Goal: Navigation & Orientation: Find specific page/section

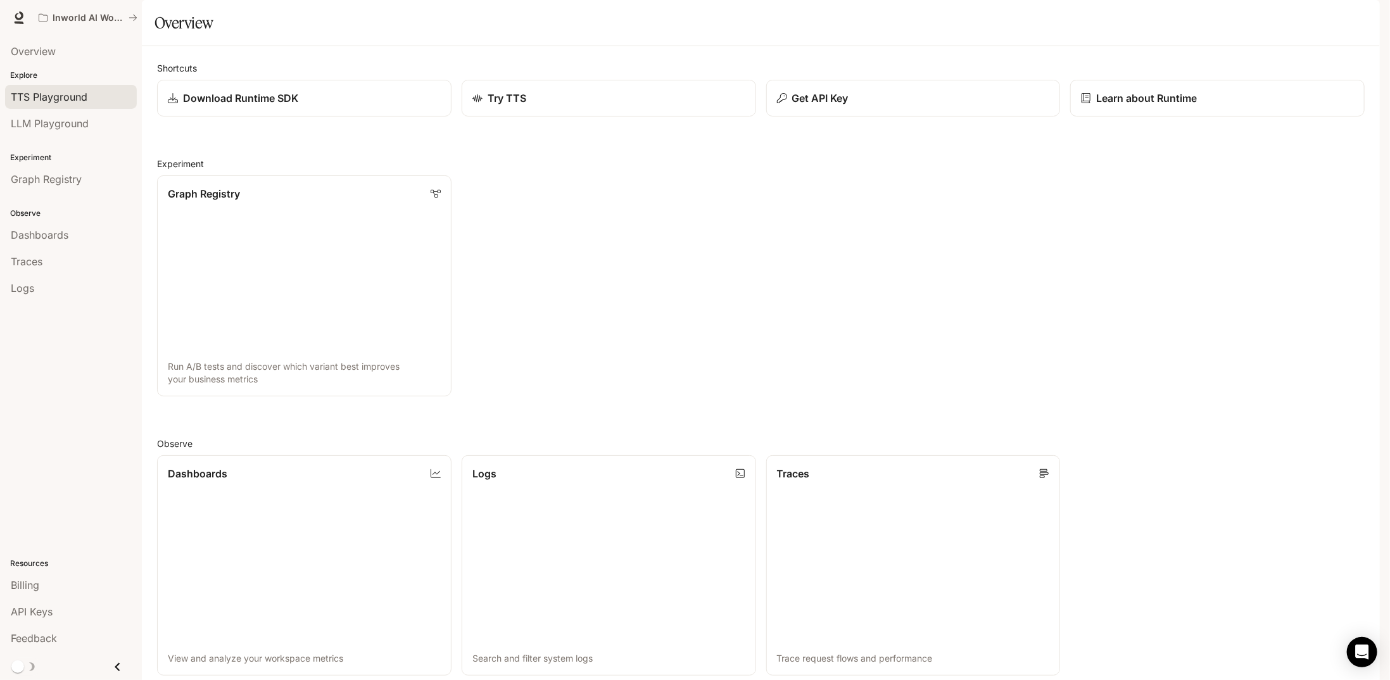
click at [65, 101] on span "TTS Playground" at bounding box center [49, 96] width 77 height 15
click at [603, 106] on div "Try TTS" at bounding box center [608, 98] width 275 height 15
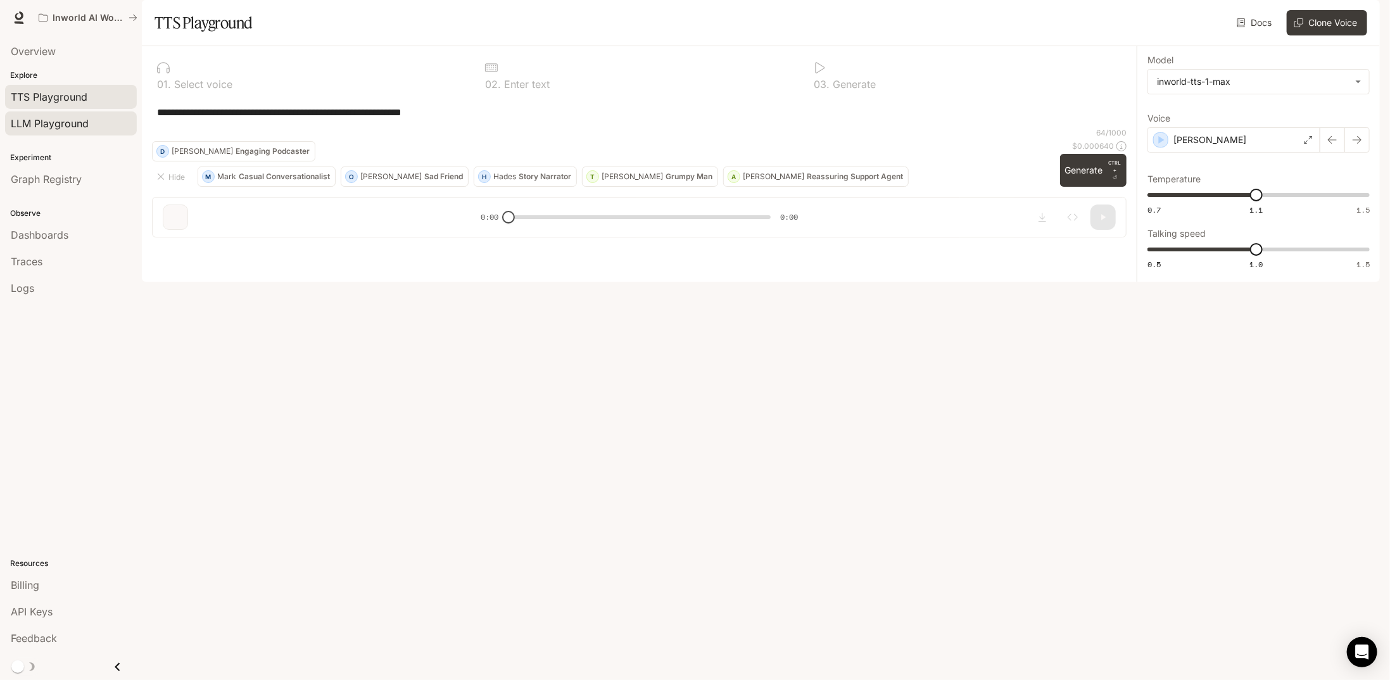
click at [65, 120] on span "LLM Playground" at bounding box center [50, 123] width 78 height 15
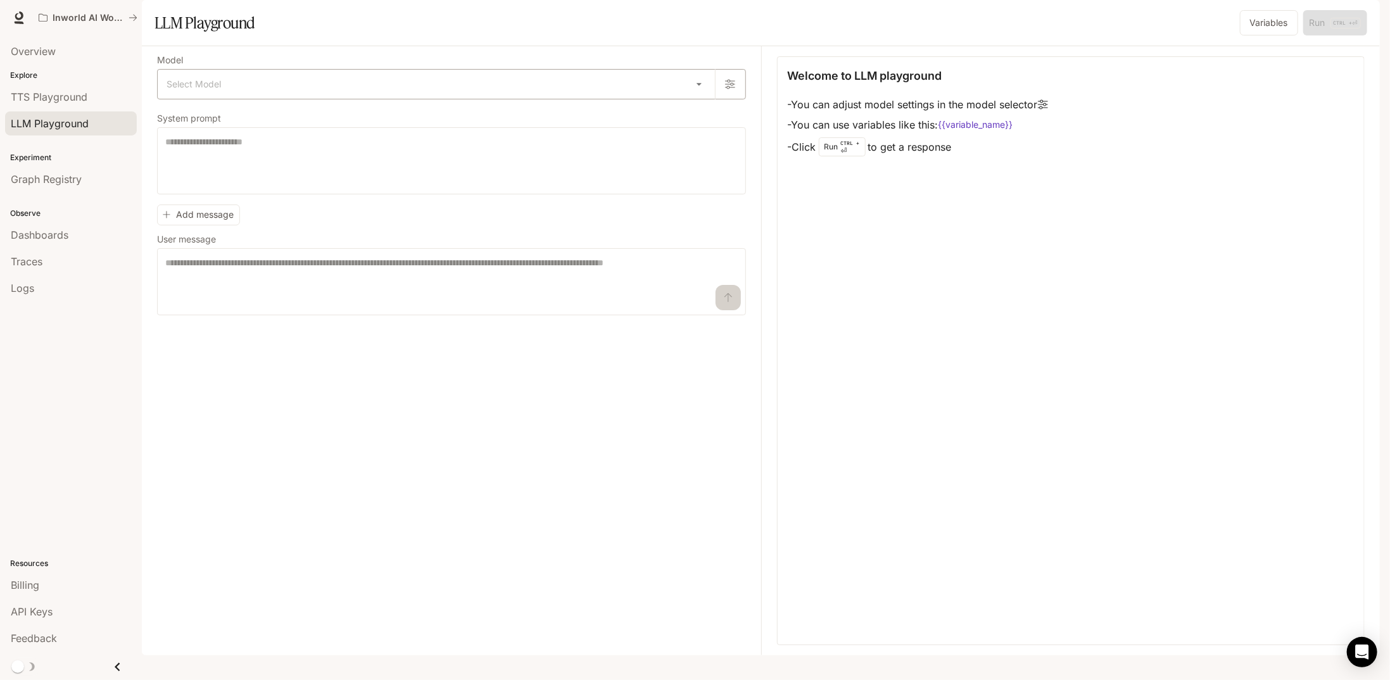
click at [343, 119] on body "Skip to main content Inworld AI Wonderland Runtime Runtime Documentation Docume…" at bounding box center [695, 340] width 1390 height 680
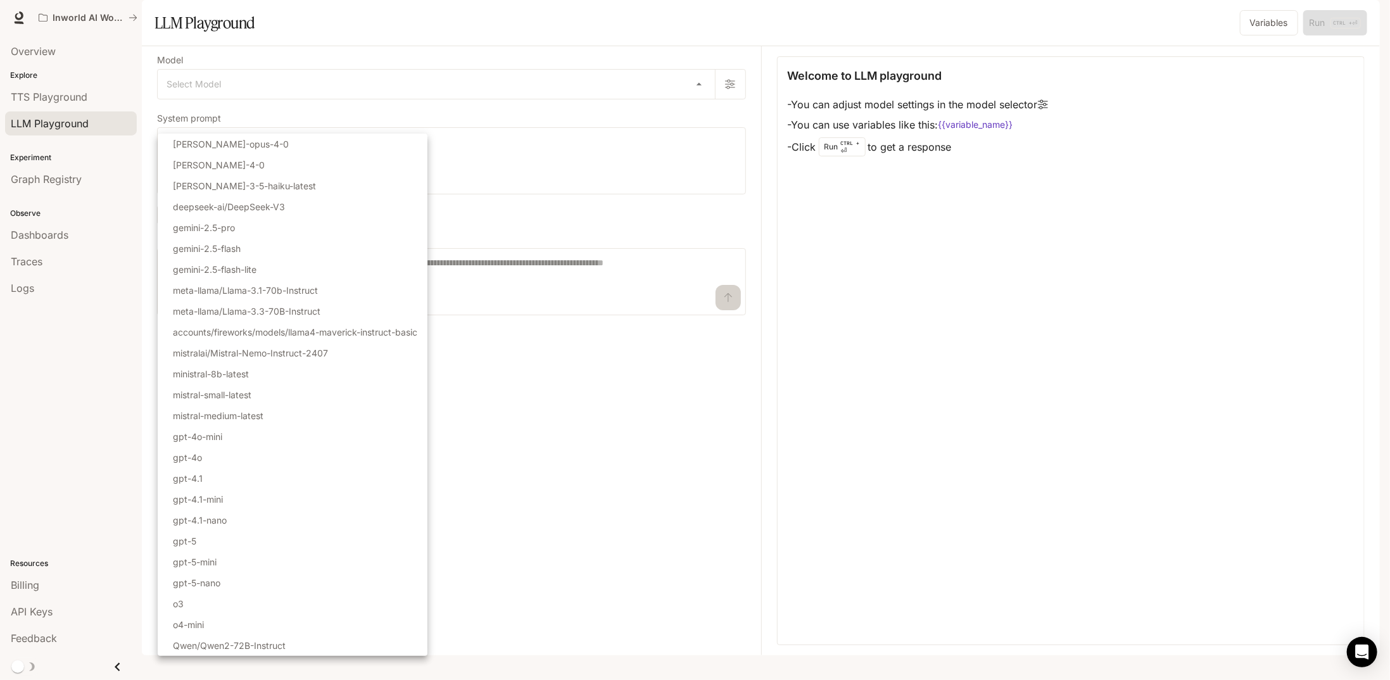
click at [96, 441] on div at bounding box center [695, 340] width 1390 height 680
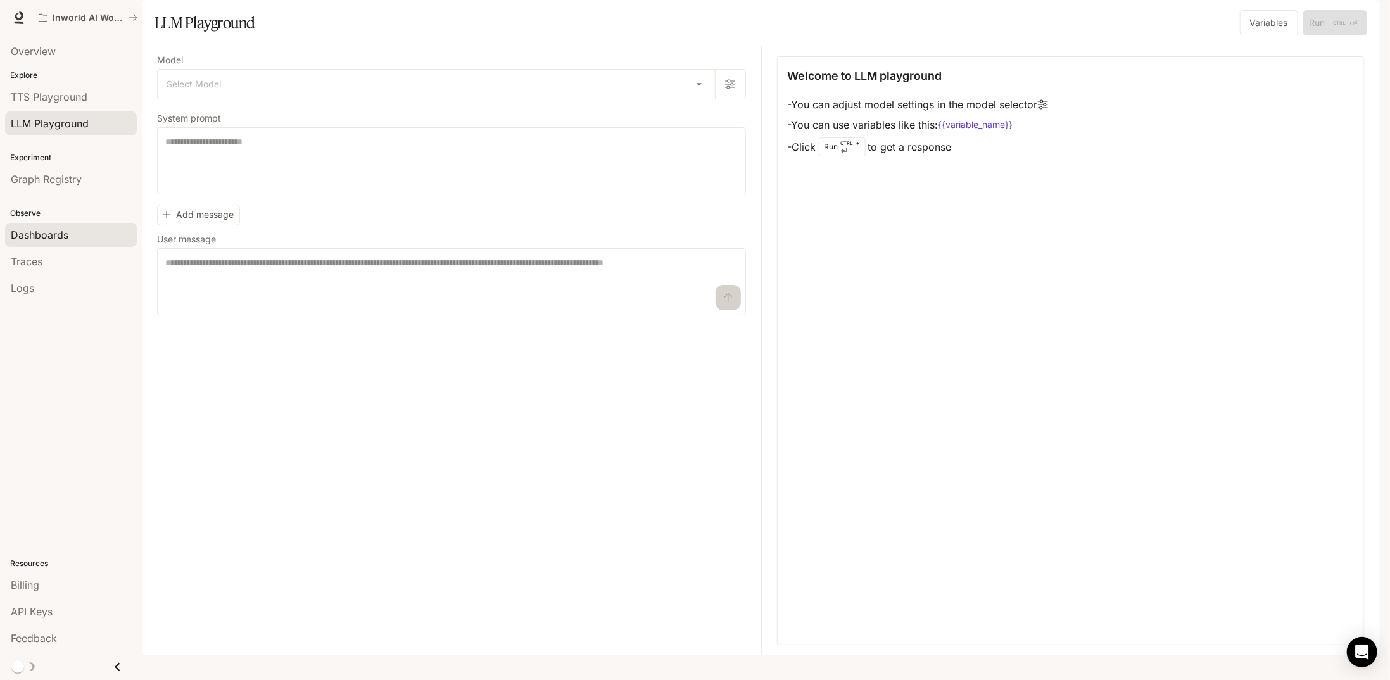
click at [56, 236] on span "Dashboards" at bounding box center [40, 234] width 58 height 15
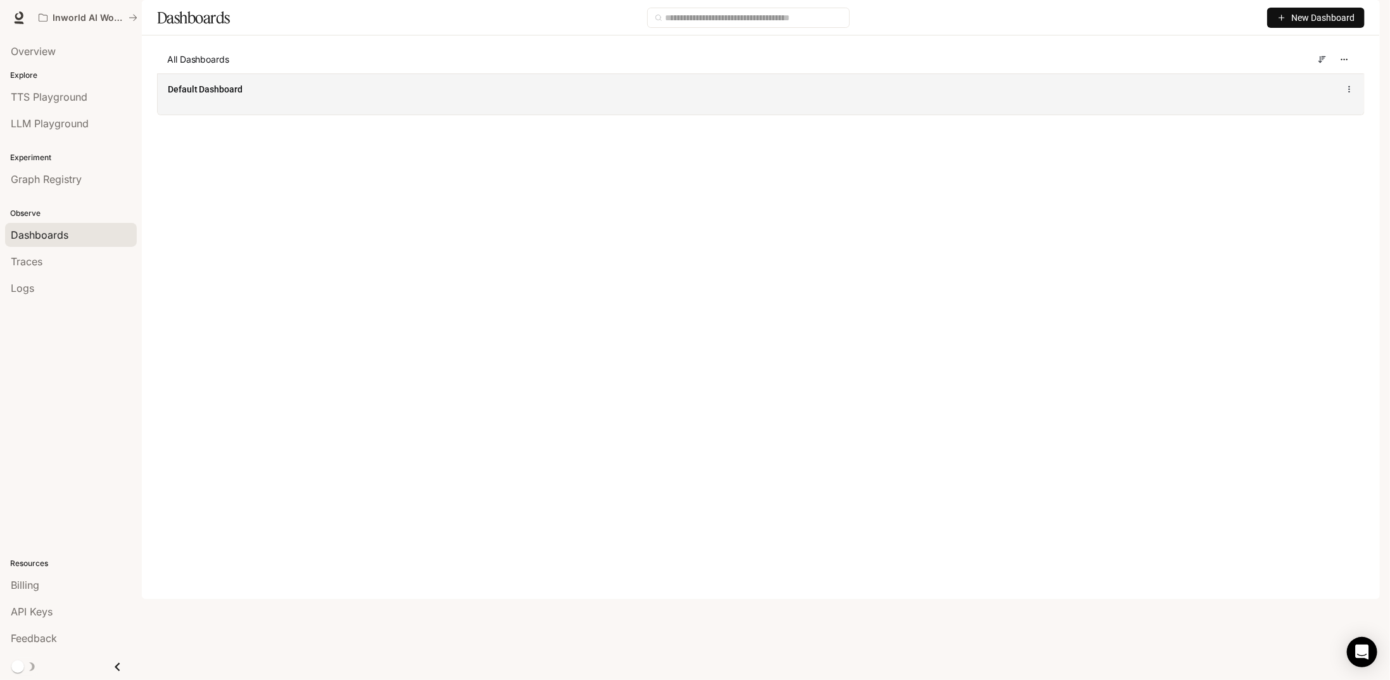
click at [333, 96] on div "Default Dashboard" at bounding box center [515, 89] width 694 height 13
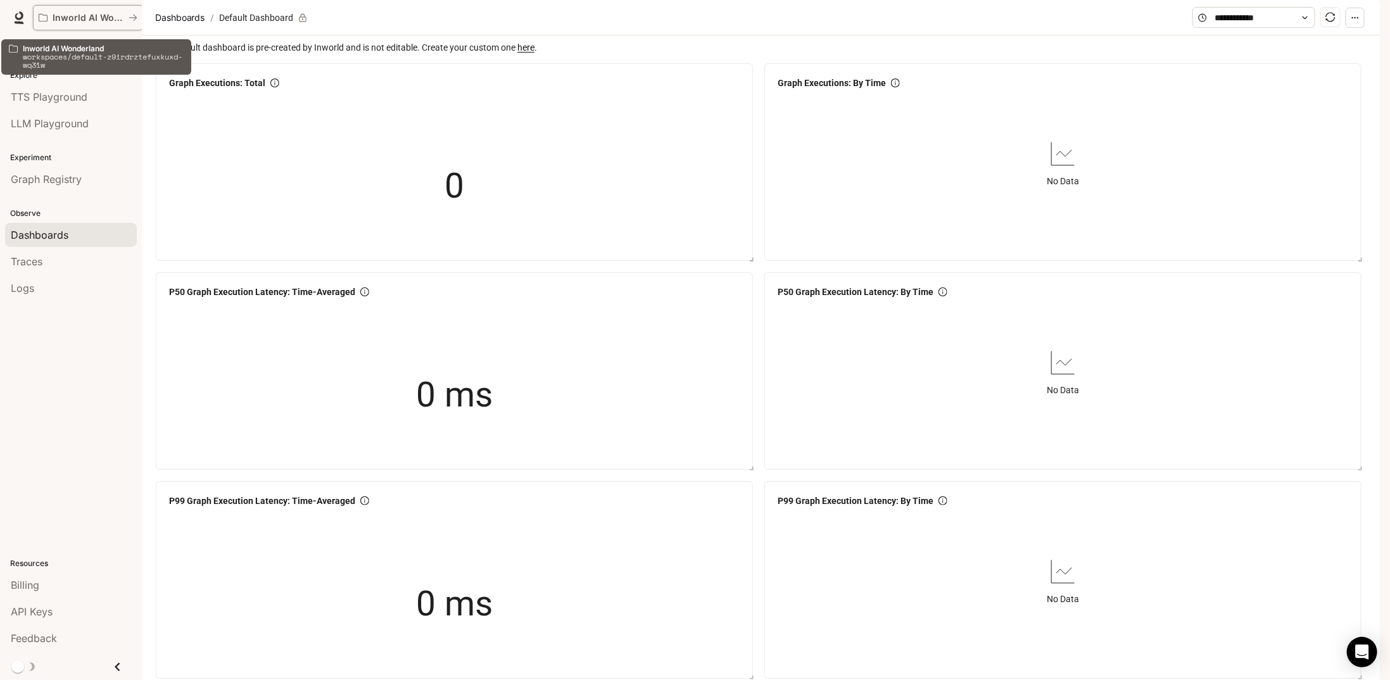
click at [139, 28] on button "Inworld AI Wonderland" at bounding box center [88, 17] width 110 height 25
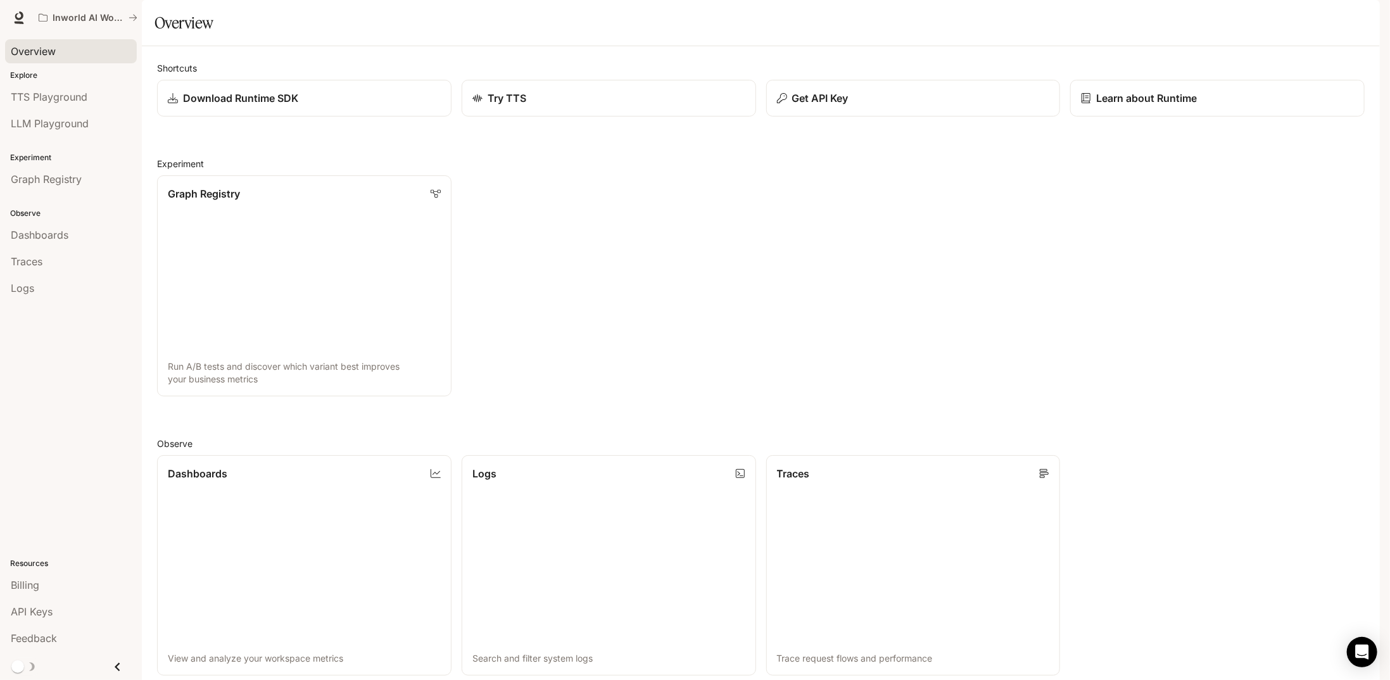
click at [43, 51] on span "Overview" at bounding box center [33, 51] width 45 height 15
click at [47, 53] on span "Overview" at bounding box center [33, 51] width 45 height 15
